Goal: Information Seeking & Learning: Learn about a topic

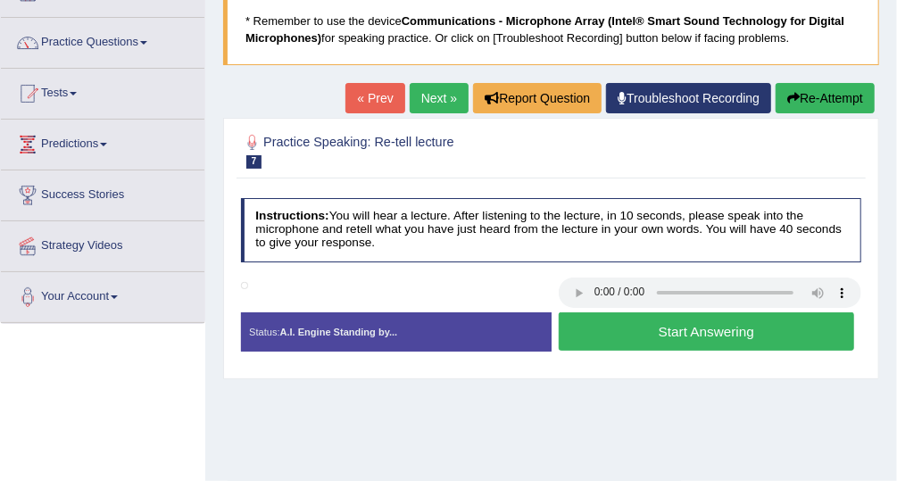
scroll to position [118, 0]
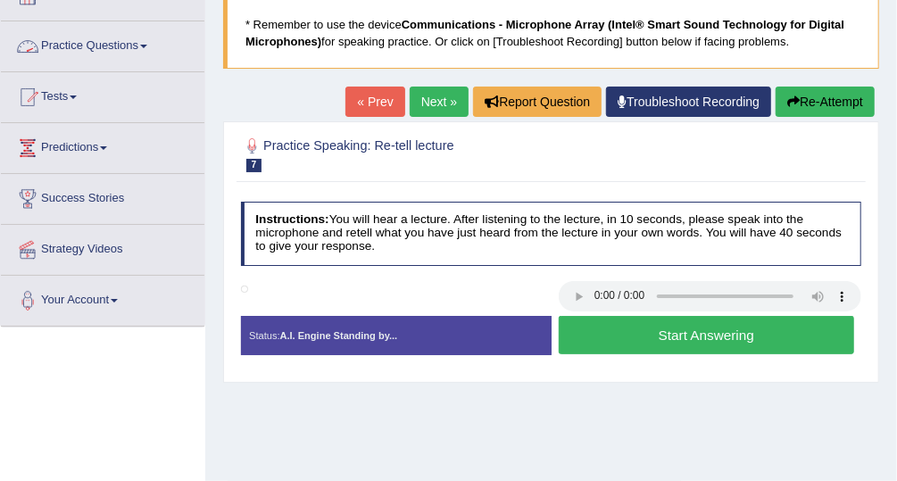
click at [111, 41] on link "Practice Questions" at bounding box center [102, 43] width 203 height 45
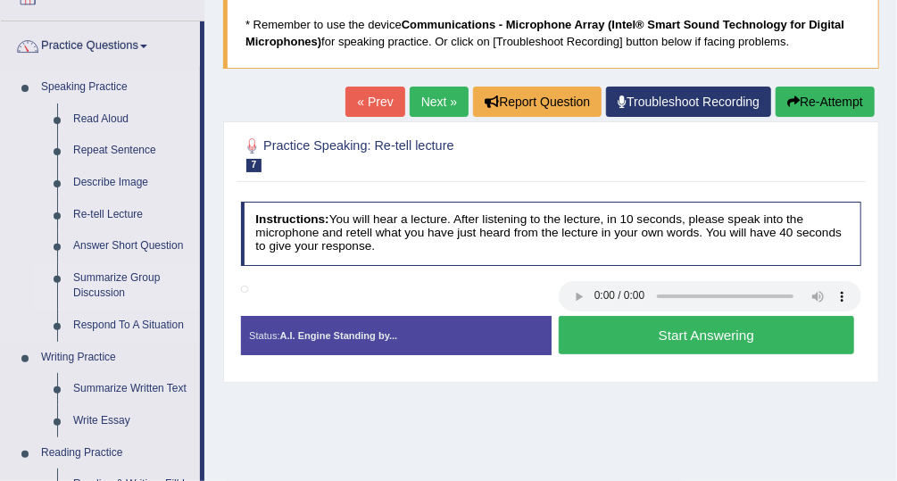
click at [121, 276] on link "Summarize Group Discussion" at bounding box center [132, 285] width 135 height 47
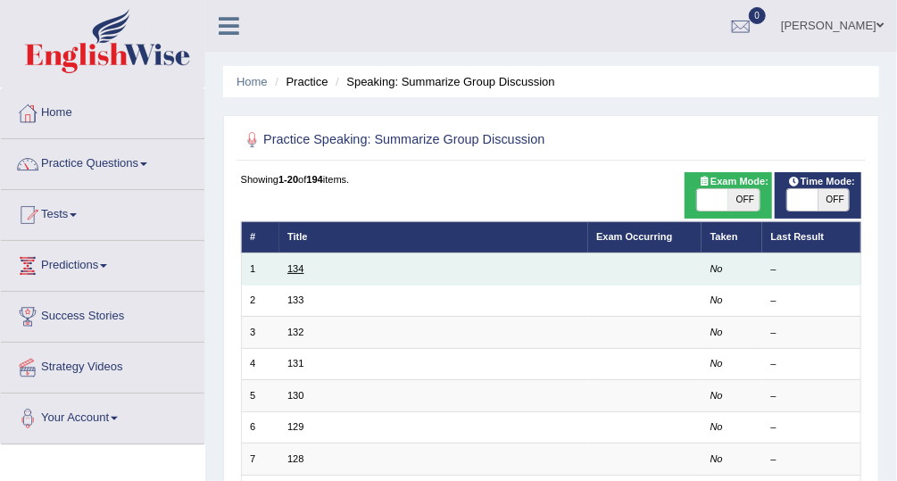
click at [297, 269] on link "134" at bounding box center [295, 268] width 16 height 11
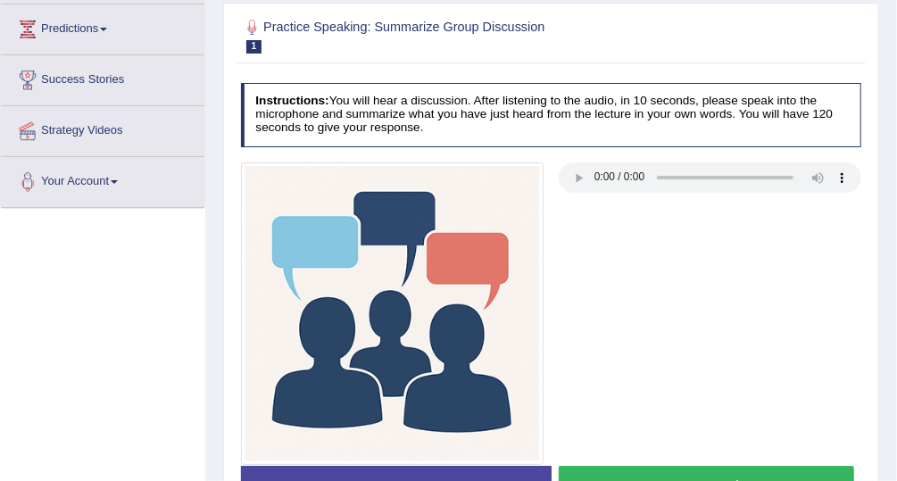
scroll to position [238, 0]
